Goal: Task Accomplishment & Management: Complete application form

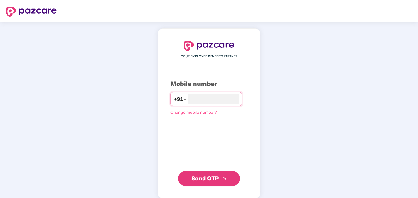
type input "**********"
click at [212, 180] on span "Send OTP" at bounding box center [205, 178] width 27 height 6
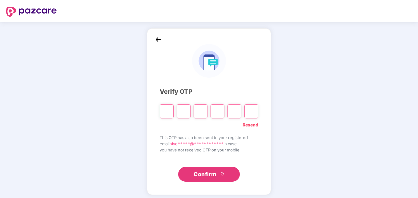
type input "*"
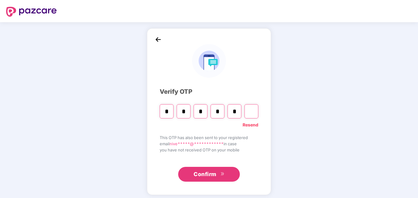
type input "*"
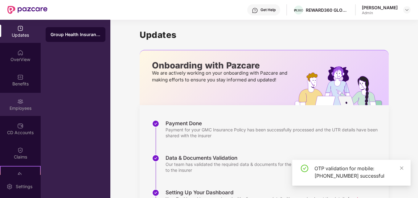
click at [22, 96] on div "Employees" at bounding box center [20, 104] width 41 height 23
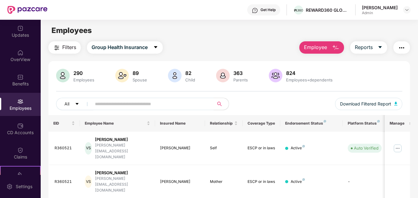
click at [336, 48] on img "button" at bounding box center [335, 47] width 7 height 7
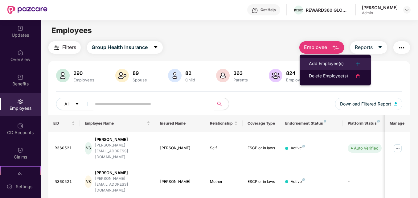
click at [342, 61] on div "Add Employee(s)" at bounding box center [326, 63] width 35 height 7
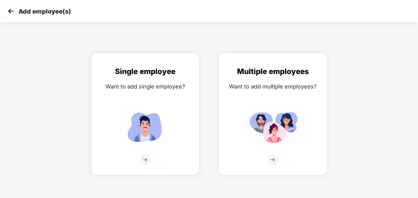
click at [274, 158] on img at bounding box center [272, 159] width 11 height 11
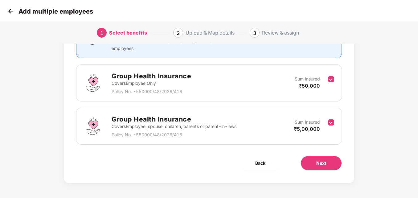
scroll to position [73, 0]
click at [176, 120] on h2 "Group Health Insurance" at bounding box center [174, 119] width 125 height 10
click at [330, 162] on button "Next" at bounding box center [321, 162] width 41 height 15
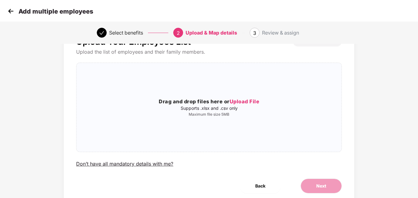
scroll to position [50, 0]
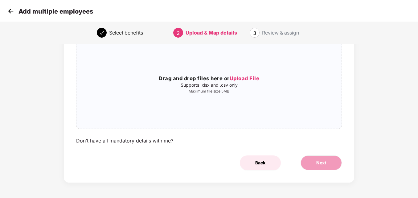
click at [262, 161] on span "Back" at bounding box center [260, 163] width 10 height 7
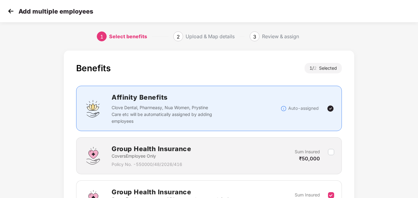
scroll to position [0, 1]
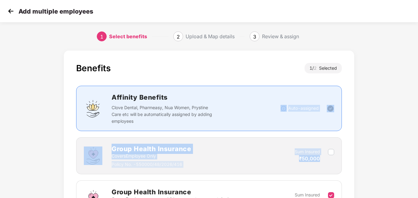
drag, startPoint x: 418, startPoint y: 129, endPoint x: 420, endPoint y: 152, distance: 23.2
click at [418, 152] on html "Add multiple employees 1 Select benefits 2 Upload & Map details 3 Review & assi…" at bounding box center [209, 99] width 418 height 198
drag, startPoint x: 420, startPoint y: 152, endPoint x: 383, endPoint y: 125, distance: 46.3
click at [383, 125] on div "Benefits 1 / 2 Selected Affinity Benefits Clove Dental, Pharmeasy, Nua Women, P…" at bounding box center [209, 160] width 349 height 224
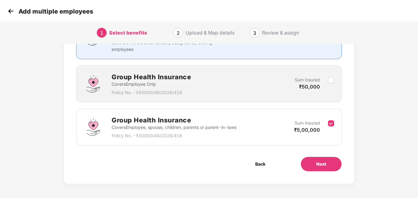
scroll to position [73, 1]
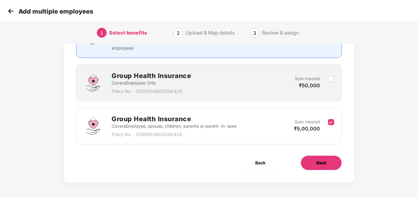
click at [325, 164] on span "Next" at bounding box center [322, 163] width 10 height 7
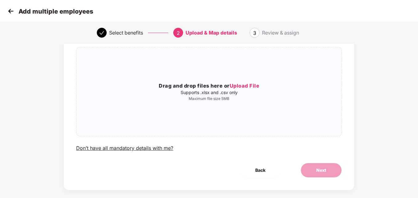
scroll to position [0, 1]
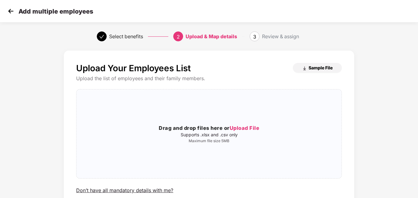
click at [315, 70] on span "Sample File" at bounding box center [321, 68] width 24 height 6
click at [408, 69] on div "Upload Your Employees List Sample File Upload the list of employees and their f…" at bounding box center [209, 148] width 418 height 200
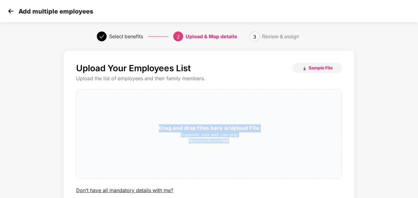
drag, startPoint x: 417, startPoint y: 78, endPoint x: 420, endPoint y: 154, distance: 75.6
click at [418, 154] on html "Add multiple employees Select benefits 2 Upload & Map details 3 Review & assign…" at bounding box center [209, 99] width 418 height 198
copy div "Drag and drop files here or Upload File Supports .xlsx and .csv only Maximum fi…"
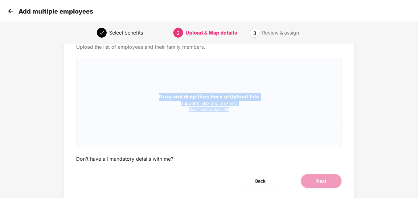
scroll to position [50, 1]
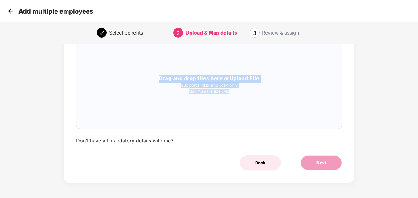
click at [262, 163] on span "Back" at bounding box center [260, 163] width 10 height 7
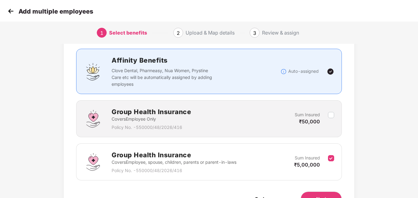
scroll to position [73, 1]
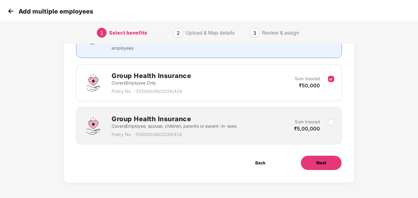
click at [327, 164] on button "Next" at bounding box center [321, 162] width 41 height 15
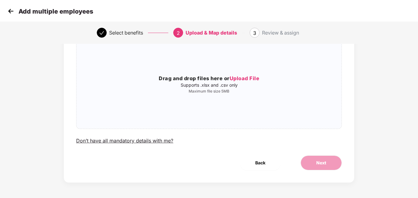
scroll to position [0, 1]
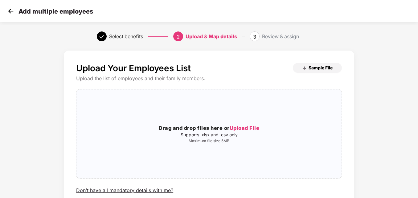
click at [324, 68] on span "Sample File" at bounding box center [321, 68] width 24 height 6
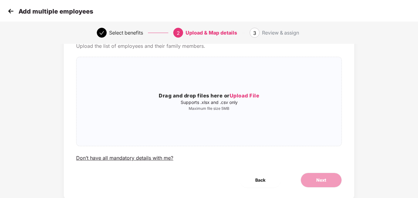
scroll to position [50, 1]
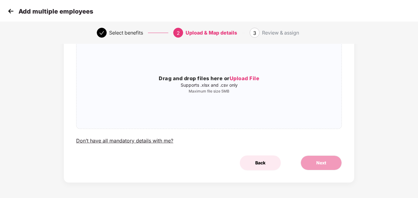
click at [260, 161] on span "Back" at bounding box center [260, 163] width 10 height 7
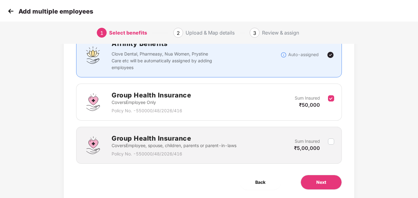
scroll to position [73, 1]
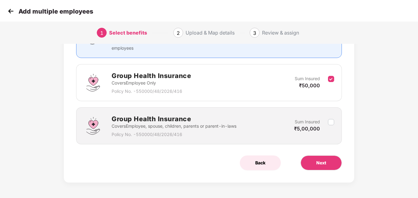
click at [262, 162] on span "Back" at bounding box center [260, 163] width 10 height 7
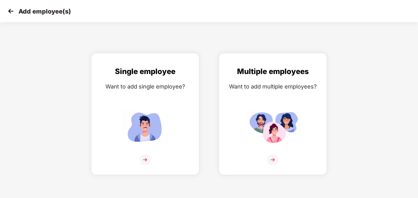
click at [13, 11] on img at bounding box center [10, 10] width 9 height 9
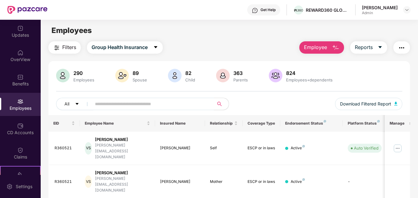
click at [104, 107] on input "text" at bounding box center [150, 103] width 110 height 9
paste input "*****"
type input "*"
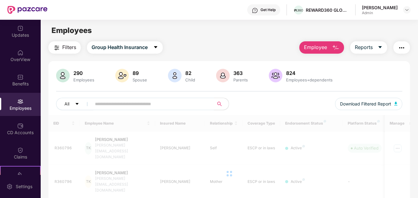
paste input "*******"
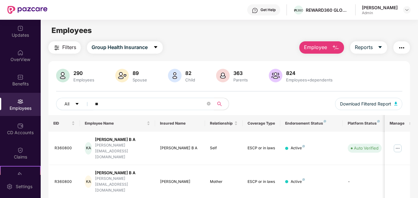
type input "*"
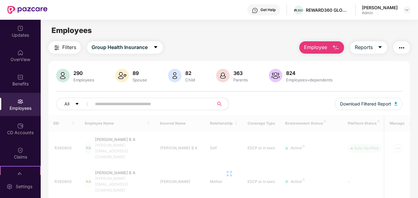
paste input "********"
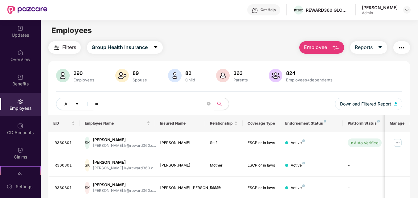
type input "*"
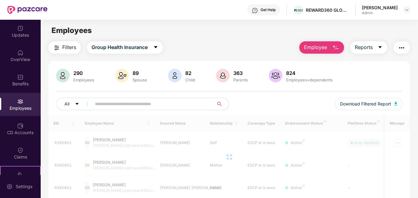
paste input "*******"
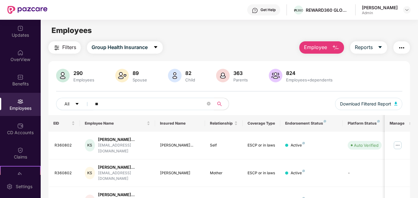
type input "*"
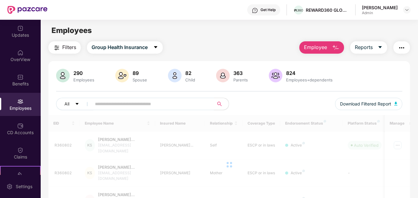
paste input "*******"
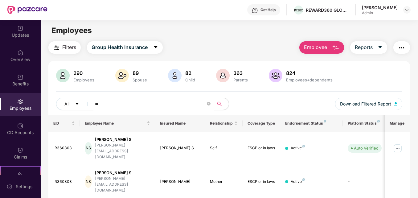
type input "*"
paste input "*******"
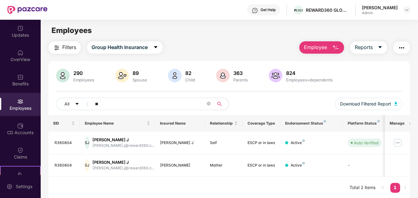
type input "*"
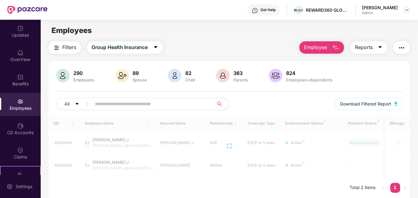
paste input "*******"
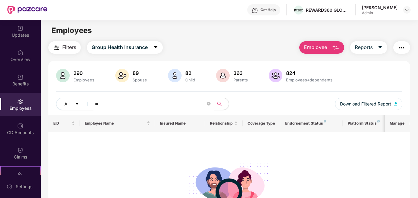
type input "*"
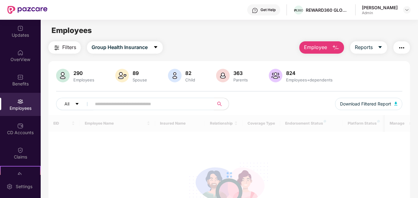
paste input "*******"
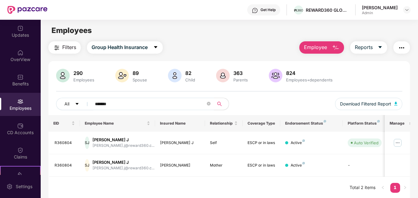
type input "*******"
